Goal: Information Seeking & Learning: Learn about a topic

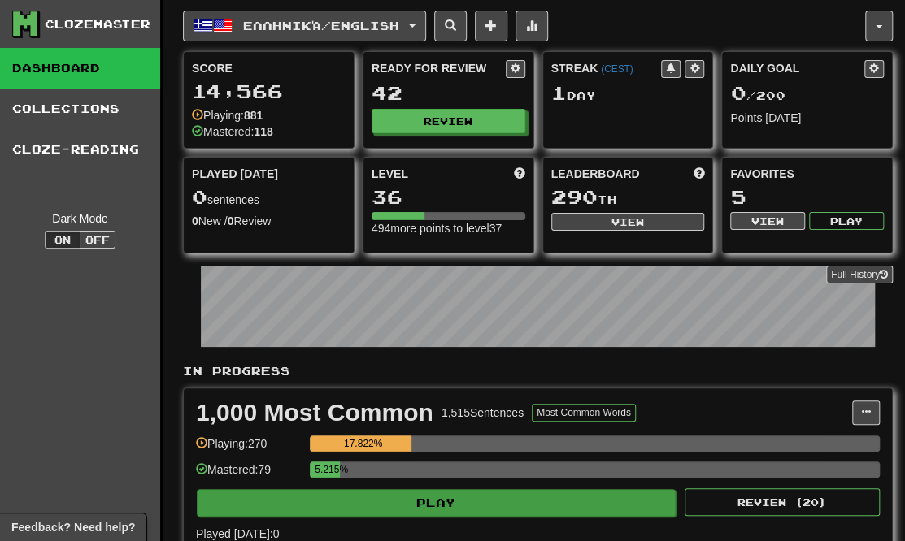
click at [535, 496] on button "Play" at bounding box center [436, 503] width 479 height 28
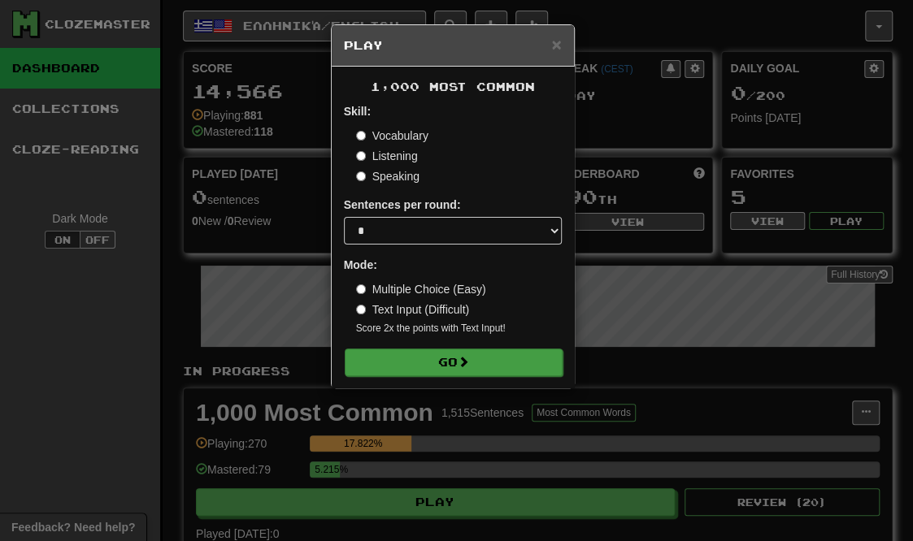
click at [395, 362] on button "Go" at bounding box center [454, 363] width 218 height 28
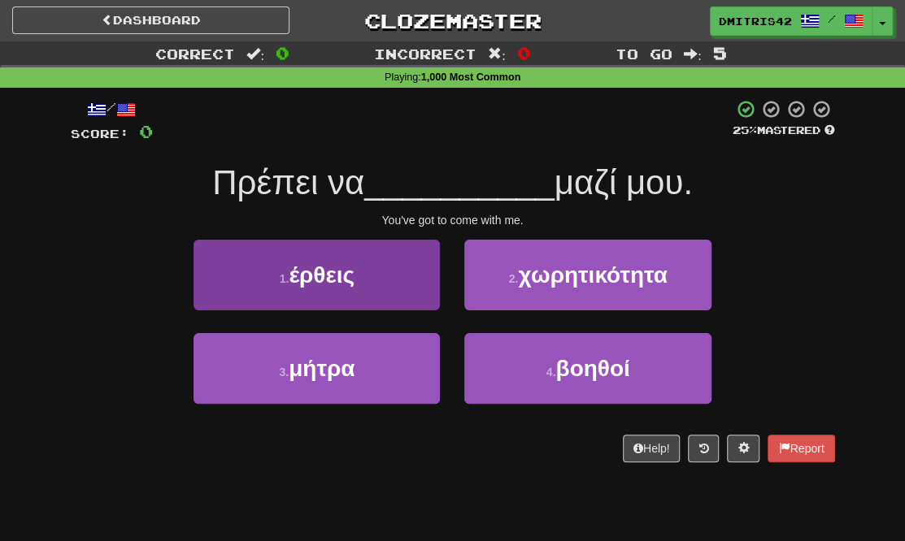
click at [229, 272] on button "1 . έρθεις" at bounding box center [316, 275] width 246 height 71
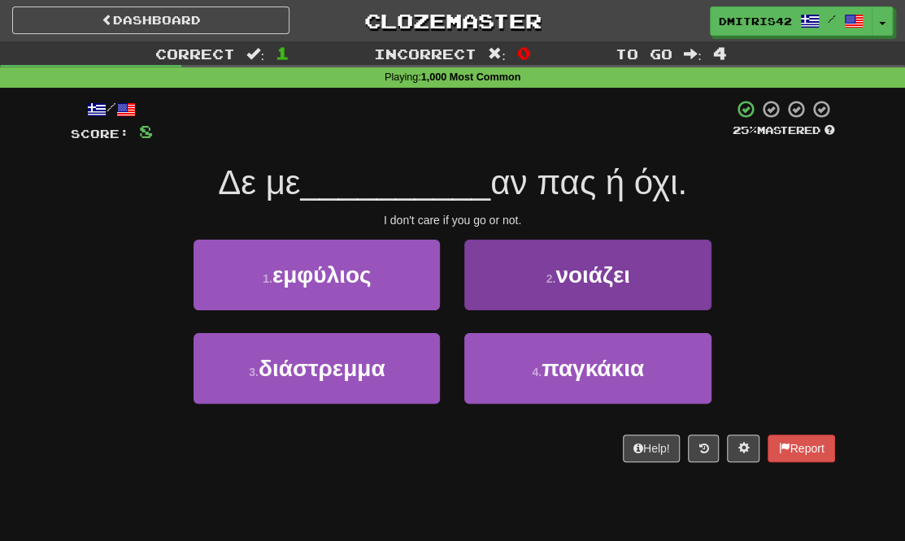
click at [515, 294] on button "2 . νοιάζει" at bounding box center [587, 275] width 246 height 71
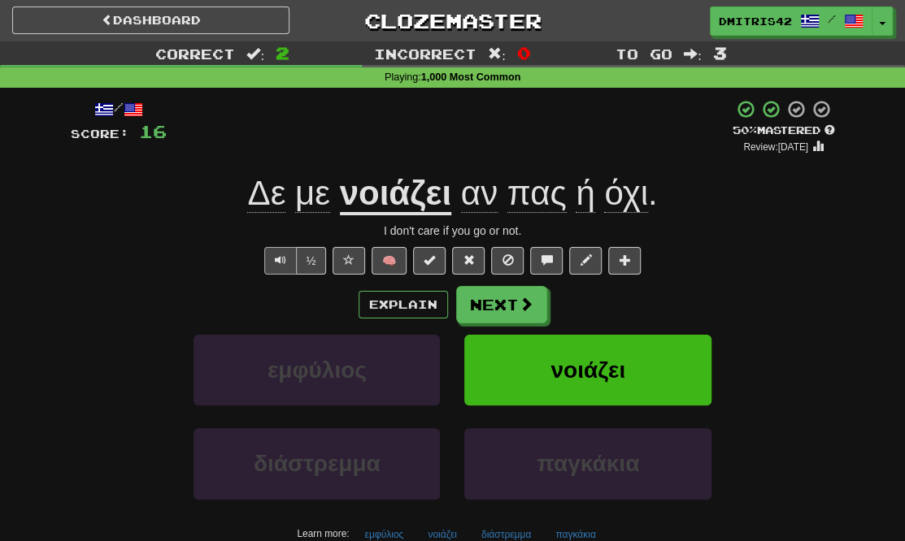
click at [272, 260] on button "Text-to-speech controls" at bounding box center [280, 261] width 33 height 28
click at [312, 265] on button "½" at bounding box center [311, 261] width 31 height 28
click at [272, 254] on button "Text-to-speech controls" at bounding box center [280, 261] width 33 height 28
click at [522, 319] on button "Next" at bounding box center [502, 305] width 91 height 37
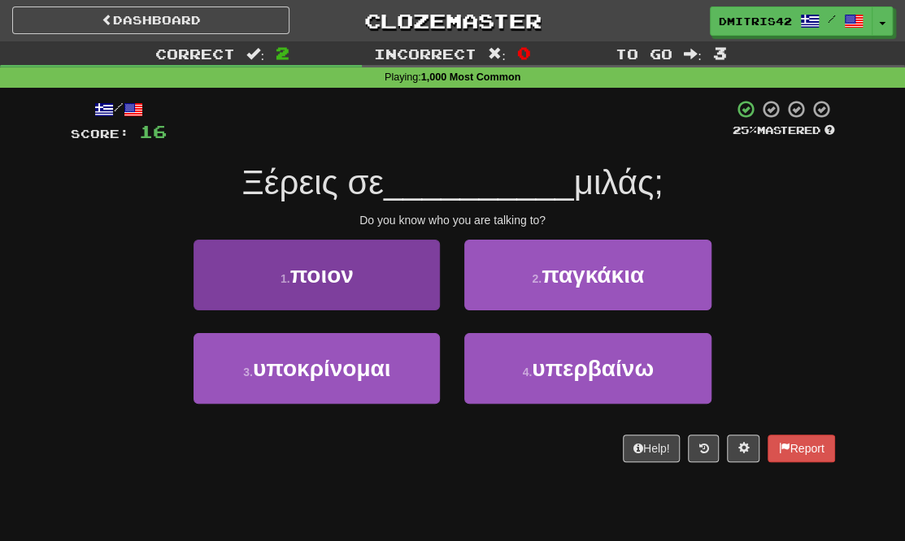
click at [420, 291] on button "1 . ποιον" at bounding box center [316, 275] width 246 height 71
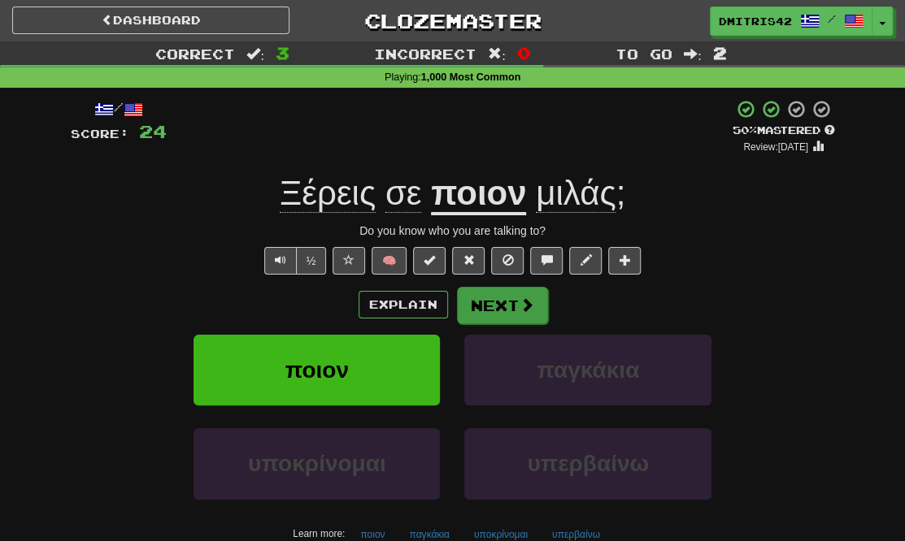
click at [504, 304] on button "Next" at bounding box center [502, 305] width 91 height 37
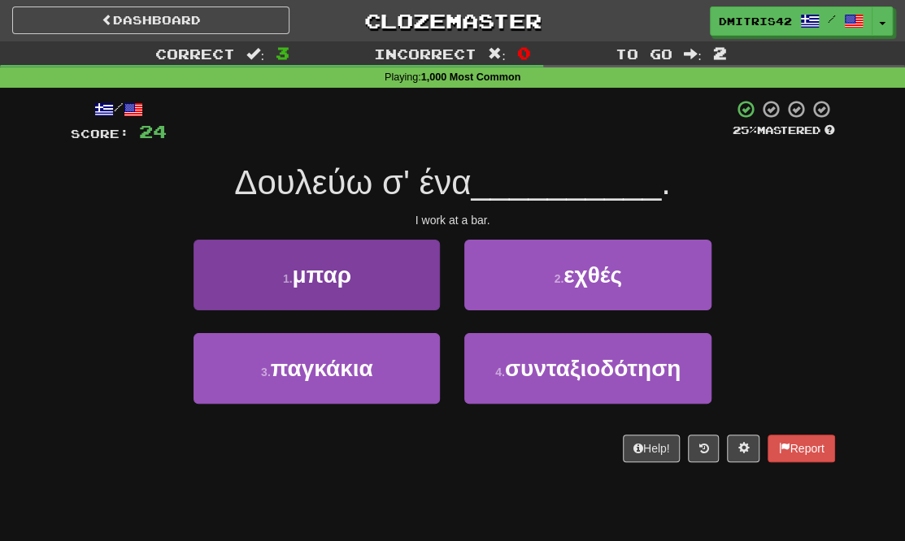
click at [420, 299] on button "1 . μπαρ" at bounding box center [316, 275] width 246 height 71
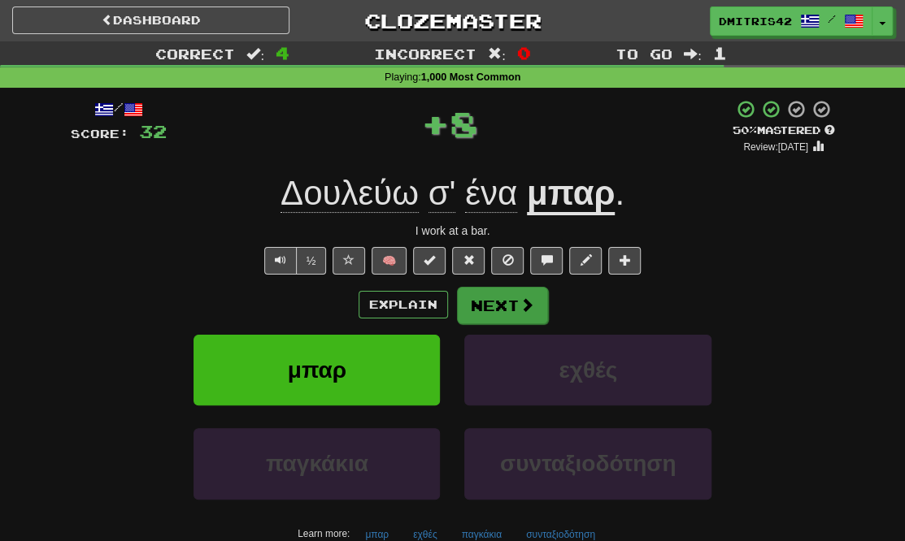
click at [540, 304] on button "Next" at bounding box center [502, 305] width 91 height 37
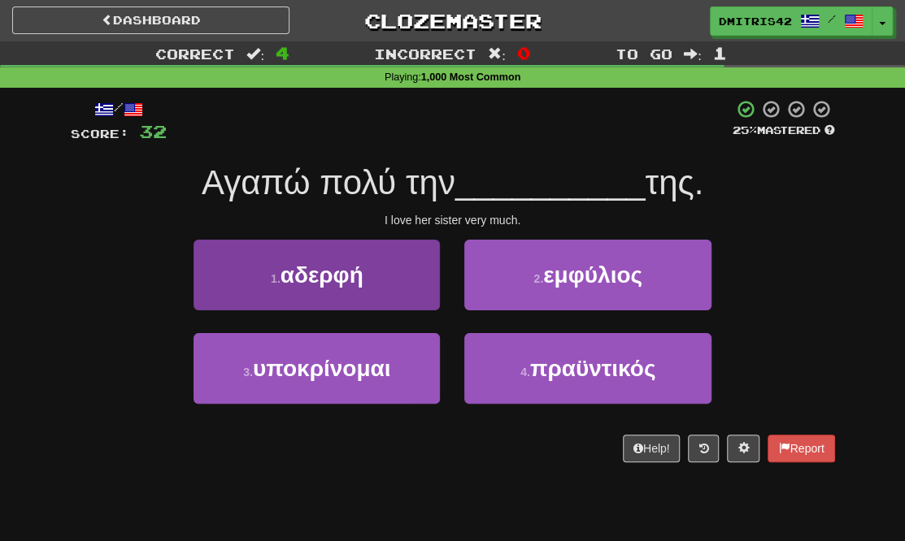
click at [385, 298] on button "1 . αδερφή" at bounding box center [316, 275] width 246 height 71
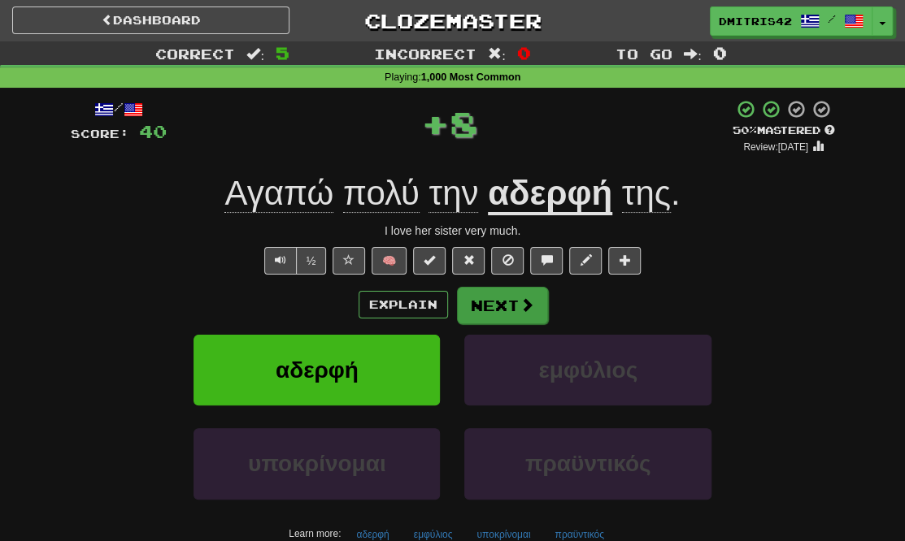
click at [512, 315] on button "Next" at bounding box center [502, 305] width 91 height 37
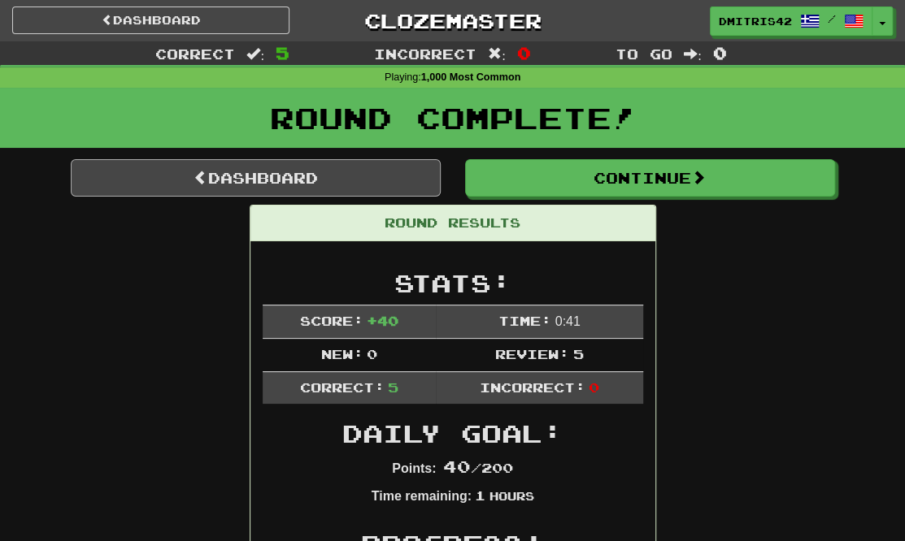
click at [378, 185] on link "Dashboard" at bounding box center [256, 177] width 370 height 37
